Goal: Task Accomplishment & Management: Manage account settings

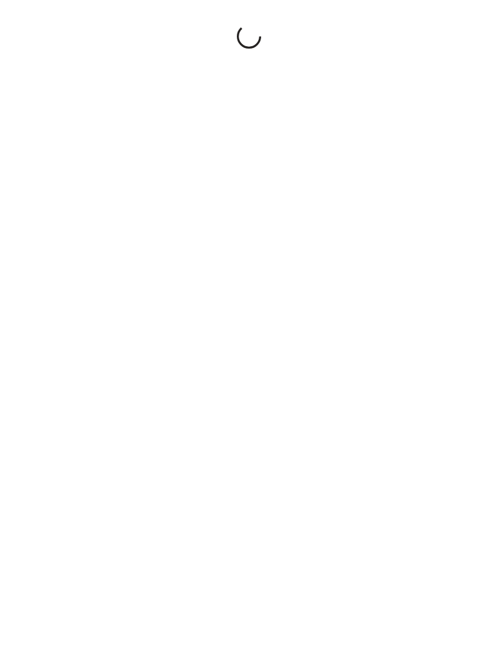
click at [281, 434] on div at bounding box center [249, 326] width 498 height 652
